Goal: Task Accomplishment & Management: Manage account settings

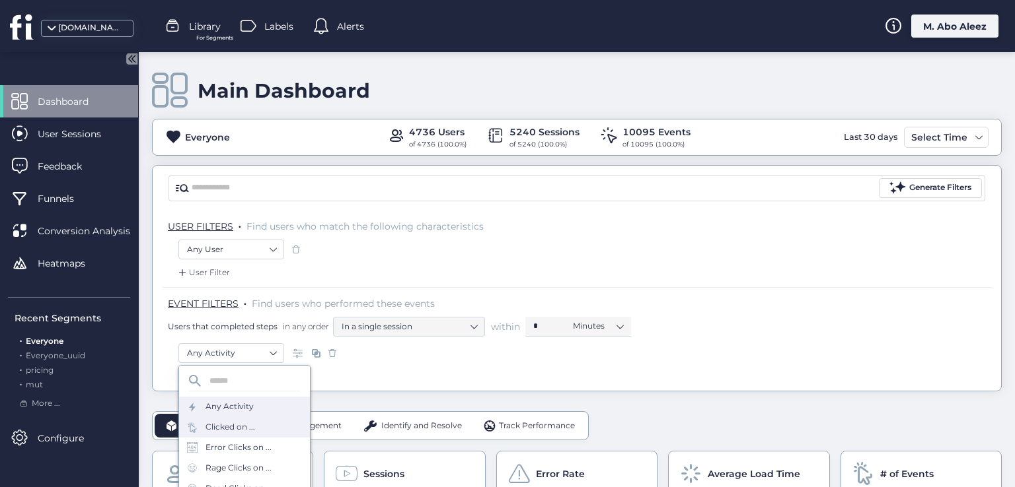
click at [245, 430] on div "Clicked on ..." at bounding box center [230, 427] width 50 height 13
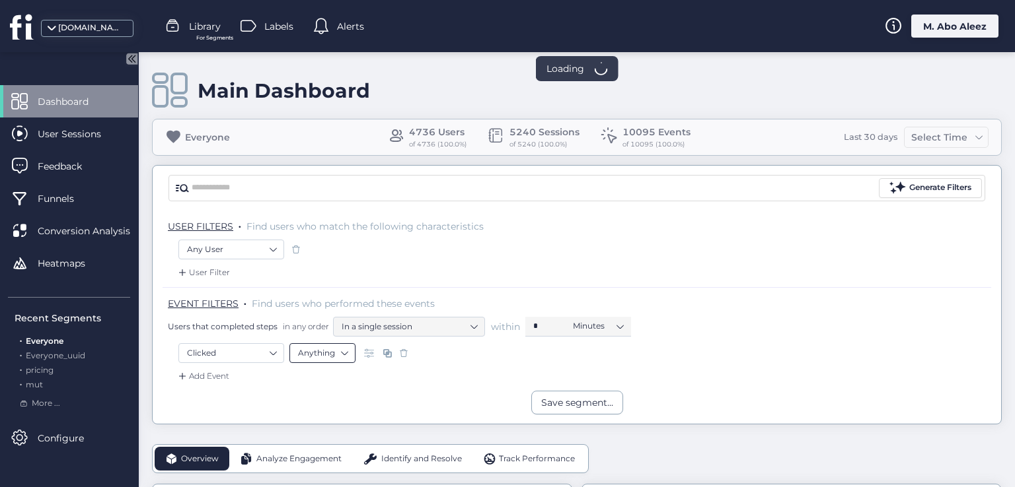
click at [328, 357] on nz-select-item "Anything" at bounding box center [322, 353] width 49 height 20
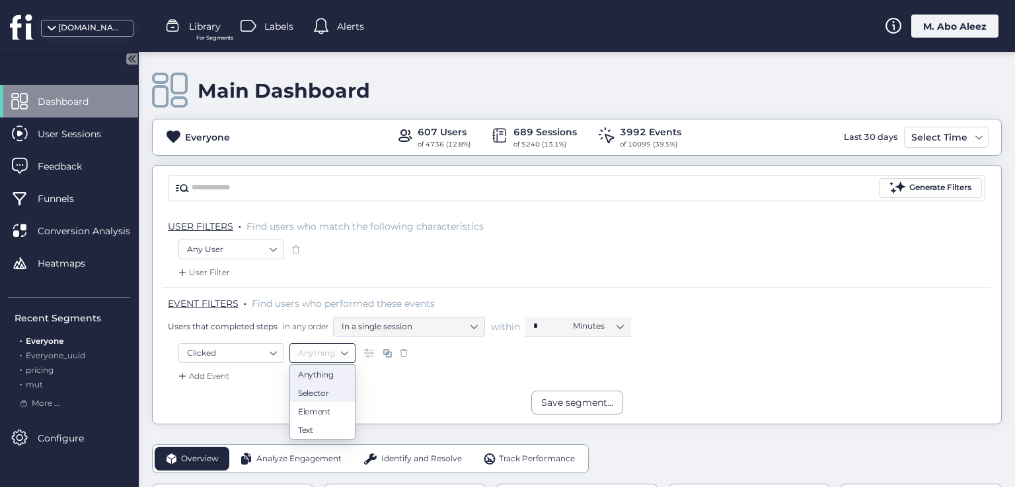
click at [336, 392] on div "Selector" at bounding box center [322, 393] width 49 height 10
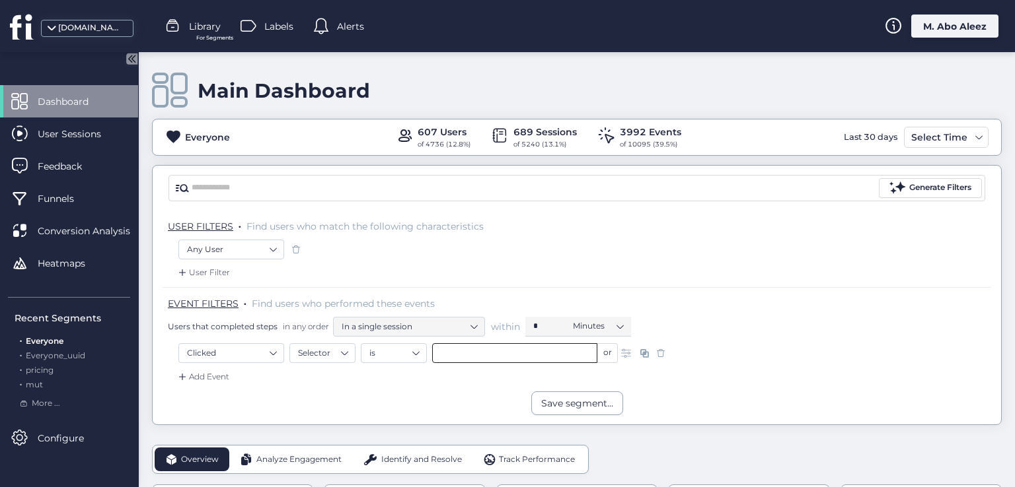
click at [464, 349] on input "text" at bounding box center [514, 353] width 165 height 20
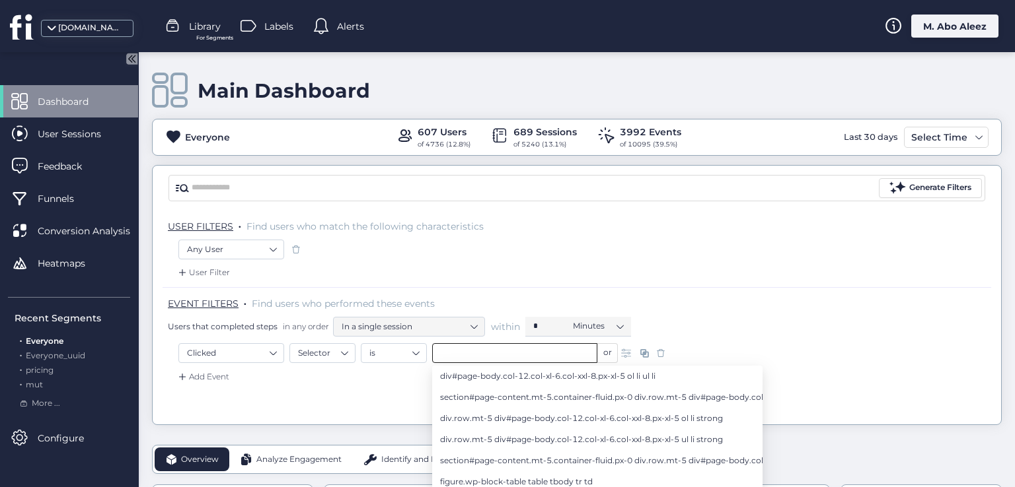
click at [470, 392] on span "section#page-content.mt-5.container-fluid.px-0 div.row.mt-5 div#page-body.col-1…" at bounding box center [664, 397] width 449 height 15
type input "**********"
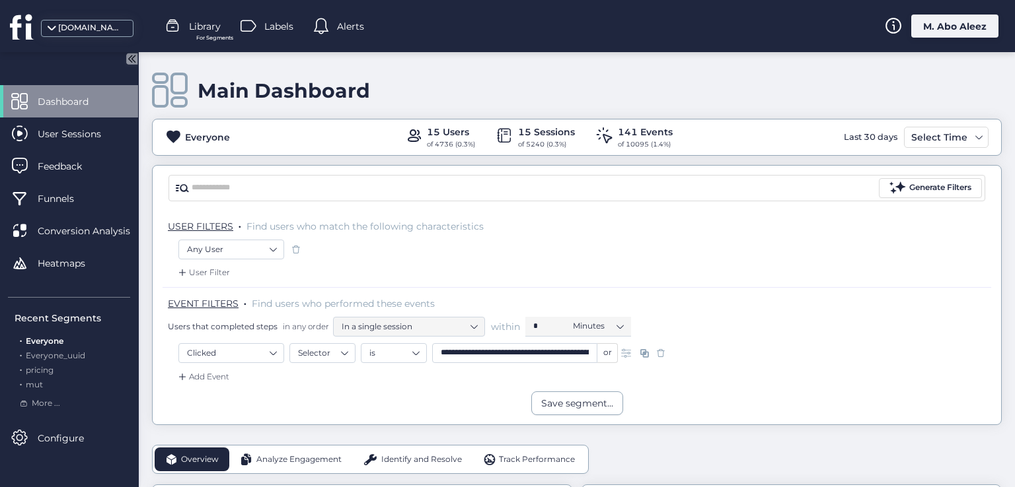
scroll to position [66, 0]
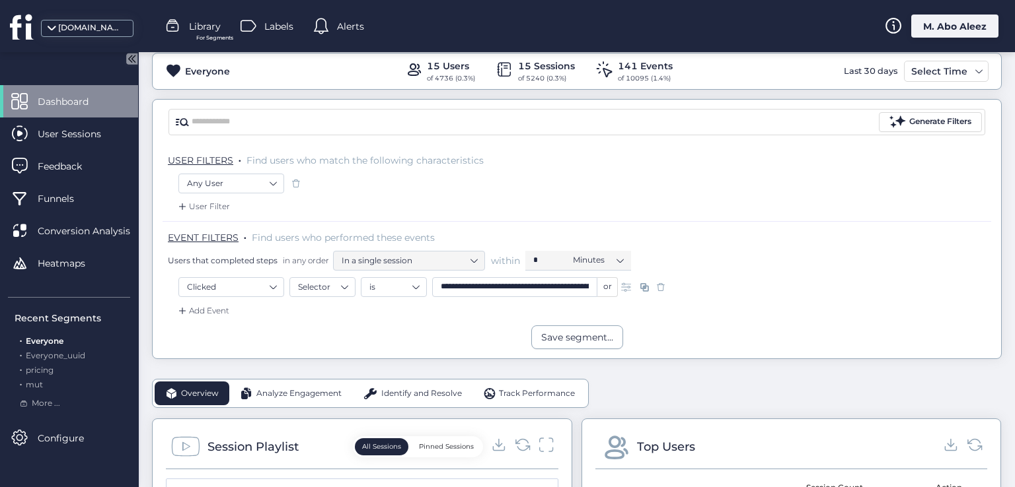
click at [663, 289] on span at bounding box center [660, 287] width 13 height 13
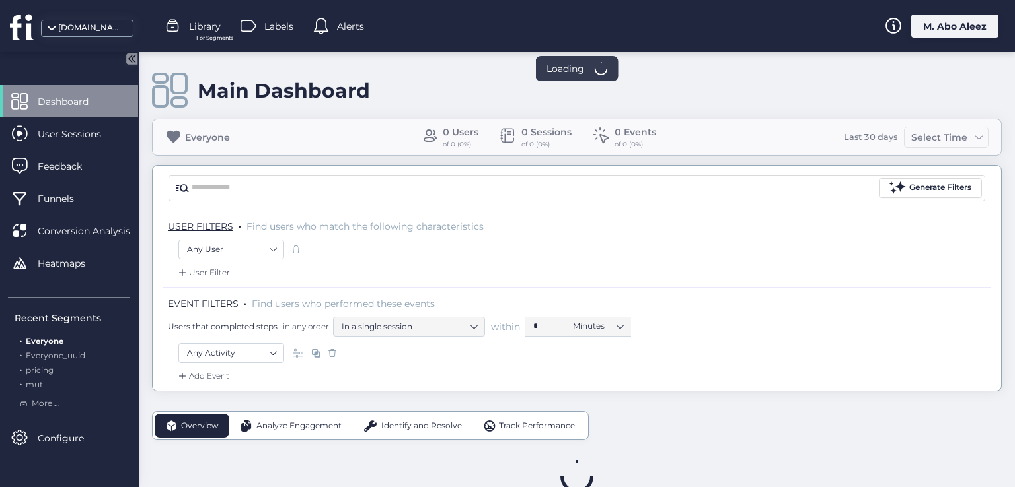
click at [933, 23] on div "M. Abo Aleez" at bounding box center [954, 26] width 87 height 23
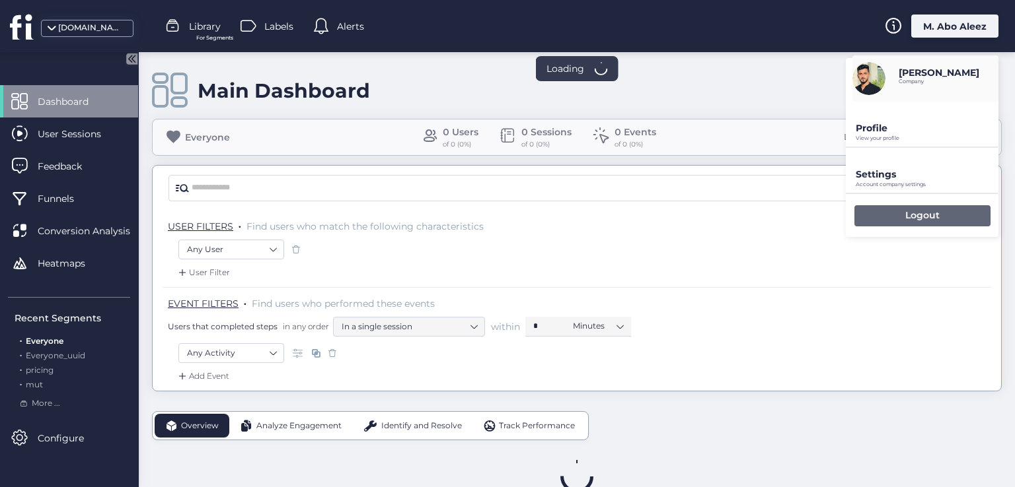
click at [879, 213] on div "Logout" at bounding box center [922, 215] width 136 height 21
